Goal: Navigation & Orientation: Find specific page/section

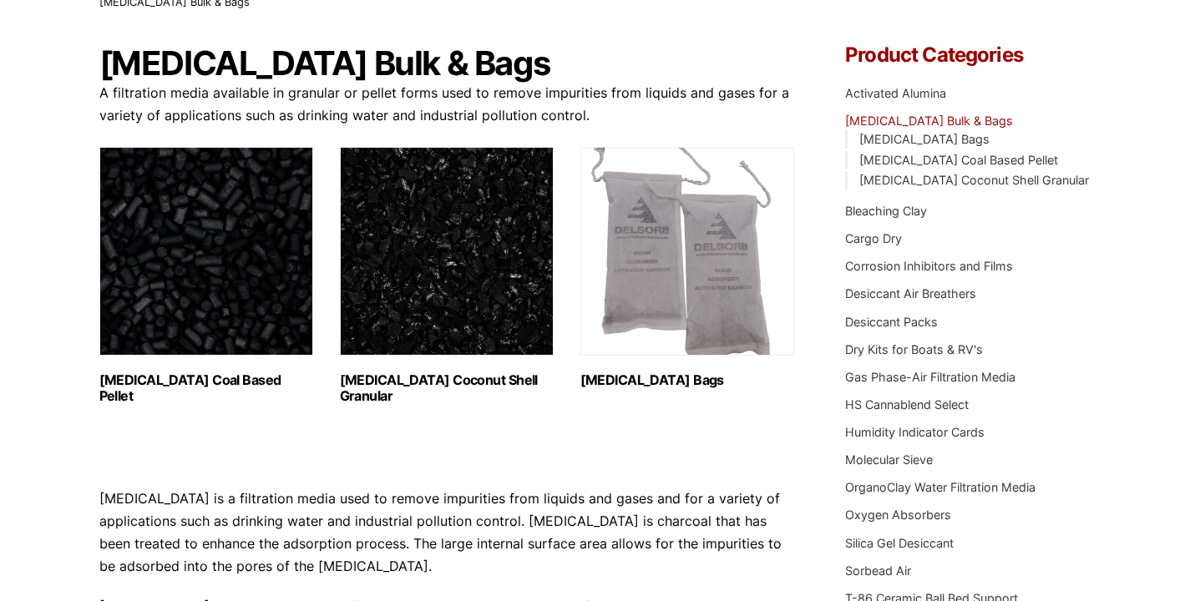
scroll to position [131, 0]
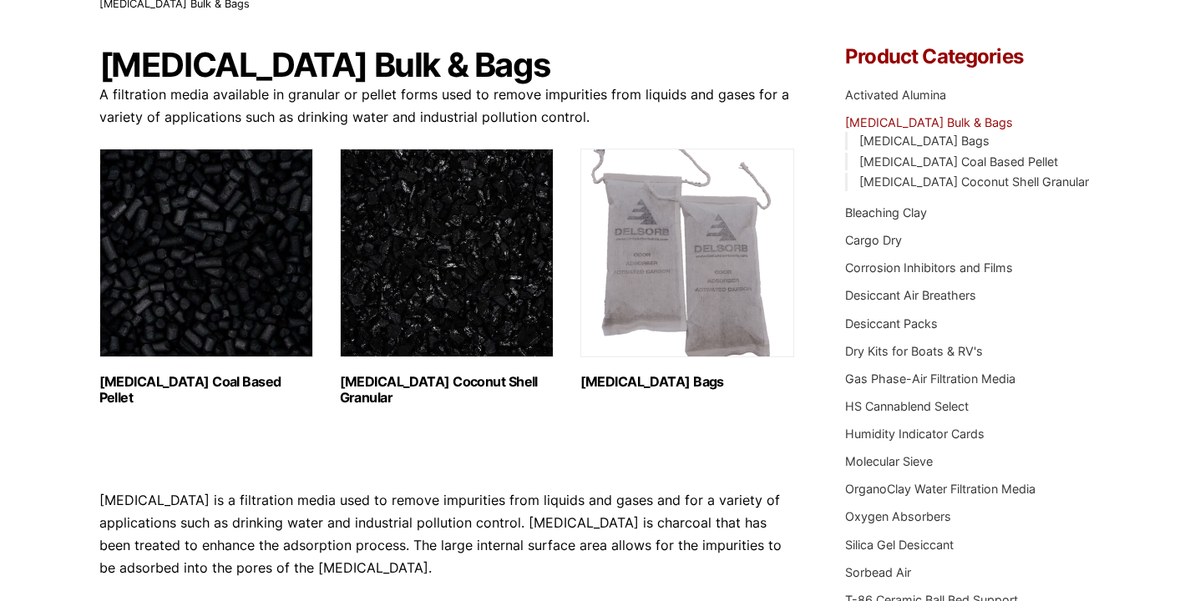
click at [949, 124] on link "[MEDICAL_DATA] Bulk & Bags" at bounding box center [929, 122] width 168 height 14
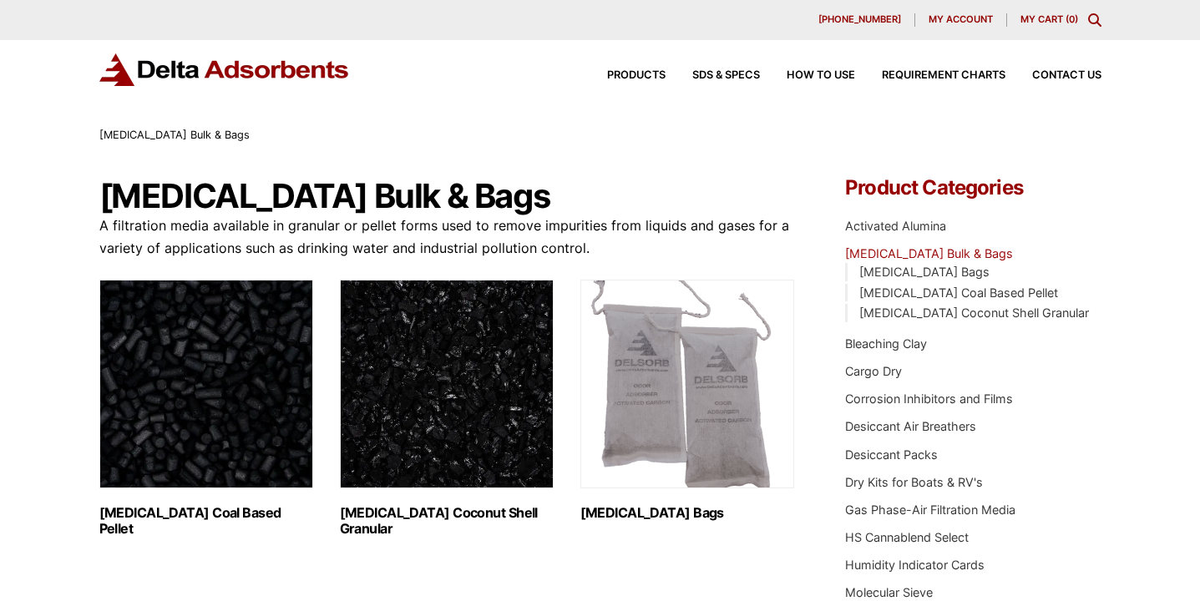
click at [698, 388] on img "Visit product category Activated Carbon Bags" at bounding box center [688, 384] width 214 height 209
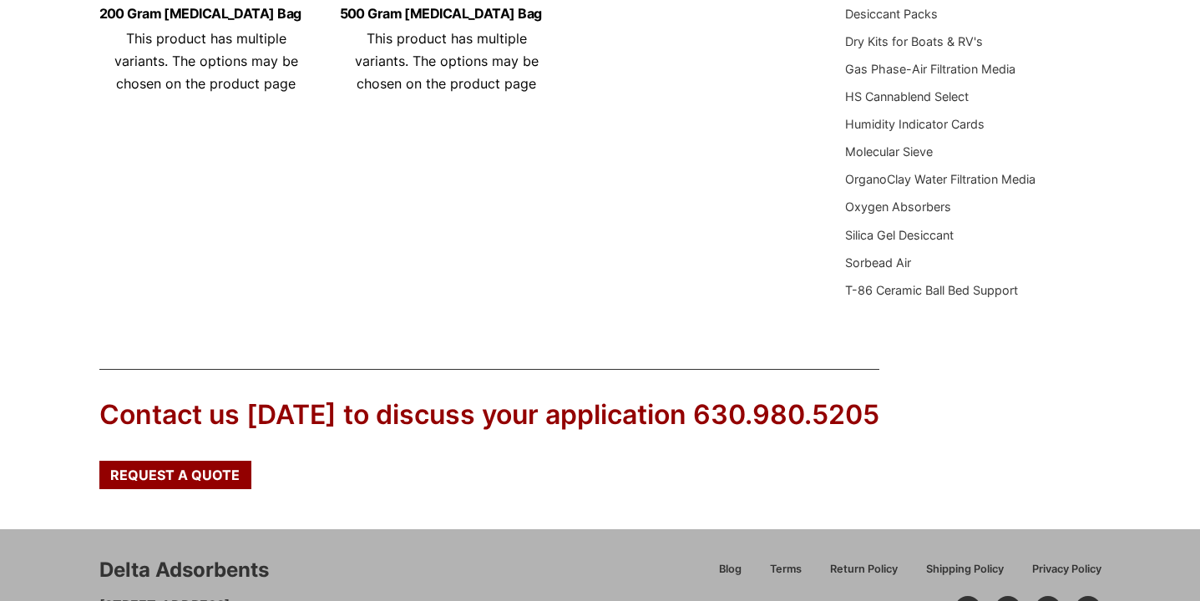
scroll to position [436, 0]
